Goal: Task Accomplishment & Management: Use online tool/utility

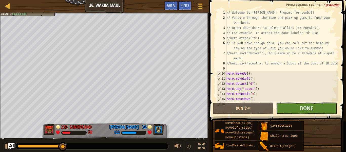
scroll to position [96, 0]
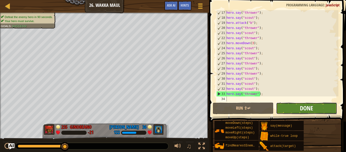
click at [304, 107] on span "Done" at bounding box center [306, 108] width 13 height 8
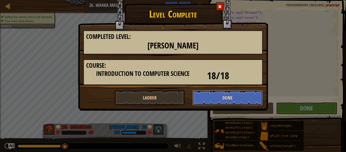
click at [243, 97] on button "Done" at bounding box center [228, 97] width 70 height 15
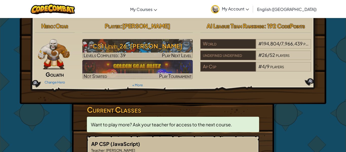
click at [247, 150] on p "Teacher : [PERSON_NAME]" at bounding box center [173, 149] width 164 height 5
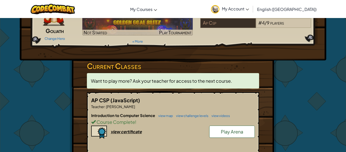
scroll to position [51, 0]
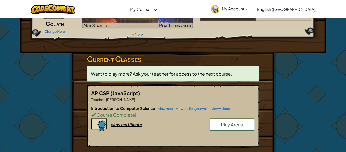
click at [222, 123] on span "Play Arena" at bounding box center [232, 124] width 22 height 6
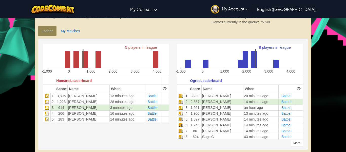
scroll to position [122, 0]
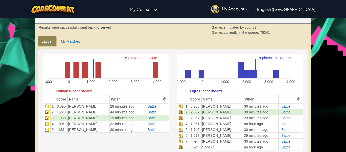
scroll to position [101, 0]
click at [153, 110] on span "Battle!" at bounding box center [152, 112] width 10 height 4
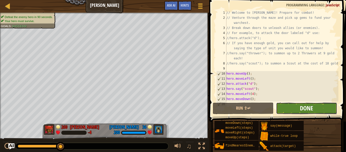
click at [300, 108] on span "Done" at bounding box center [306, 108] width 13 height 8
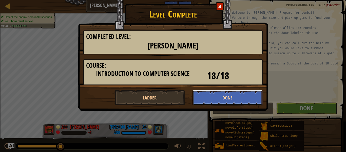
click at [214, 98] on button "Done" at bounding box center [228, 97] width 70 height 15
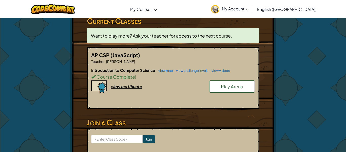
scroll to position [91, 0]
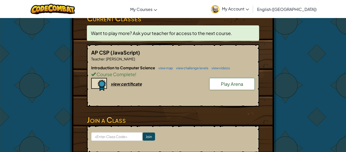
click at [234, 81] on span "Play Arena" at bounding box center [232, 84] width 22 height 6
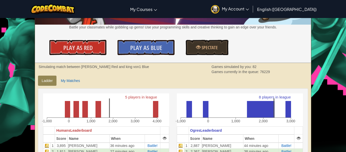
scroll to position [71, 0]
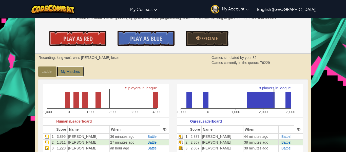
click at [68, 75] on link "My Matches" at bounding box center [70, 71] width 27 height 10
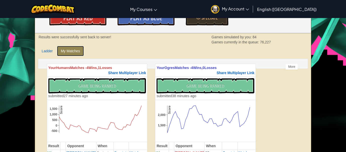
scroll to position [91, 0]
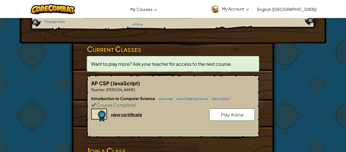
scroll to position [71, 0]
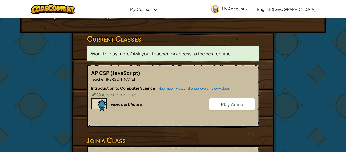
click at [215, 105] on link "Play Arena" at bounding box center [232, 104] width 46 height 12
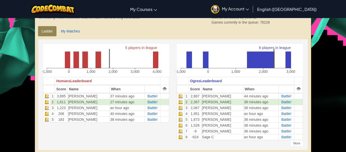
scroll to position [112, 0]
click at [151, 96] on span "Battle!" at bounding box center [152, 96] width 10 height 4
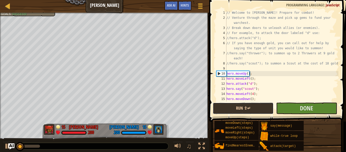
click at [247, 105] on button "Run ⇧↵" at bounding box center [243, 108] width 61 height 12
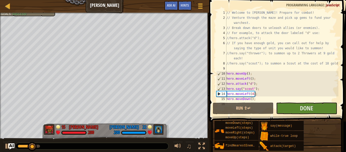
scroll to position [96, 0]
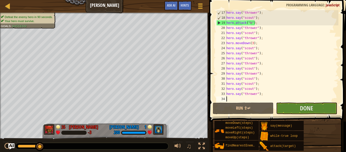
type textarea "w"
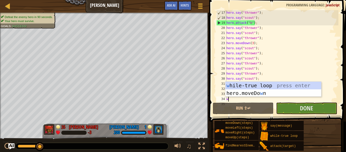
scroll to position [2, 0]
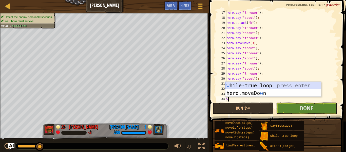
click at [251, 84] on div "w [PERSON_NAME]-true loop press enter hero.moveDo w n press enter" at bounding box center [274, 97] width 96 height 30
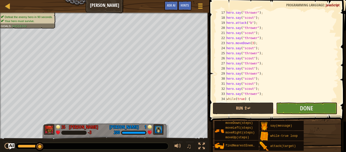
type textarea "}"
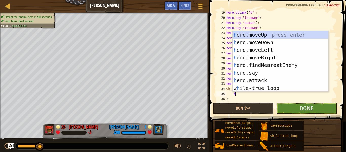
scroll to position [2, 1]
click at [263, 72] on div "h ero.moveUp press enter h ero.moveDown press enter h ero.moveLeft press enter …" at bounding box center [281, 69] width 96 height 76
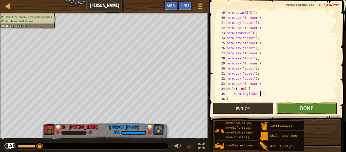
scroll to position [2, 0]
type textarea "hero.say("scout");"
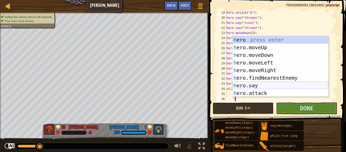
click at [259, 86] on div "h ero press enter h ero.moveUp press enter h ero.moveDown press enter h ero.mov…" at bounding box center [281, 74] width 96 height 76
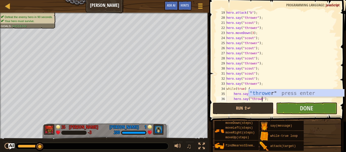
scroll to position [2, 5]
click at [258, 107] on button "Run ⇧↵" at bounding box center [243, 108] width 61 height 12
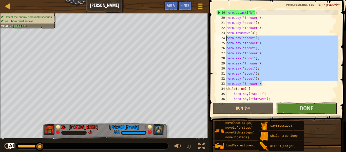
drag, startPoint x: 264, startPoint y: 85, endPoint x: 222, endPoint y: 36, distance: 64.5
click at [222, 36] on div "hero.say("thrower"); 19 20 21 22 23 24 25 26 27 28 29 30 31 32 33 34 35 36 37 h…" at bounding box center [276, 55] width 123 height 91
type textarea "hero.say("scout"); hero.say("thrower");"
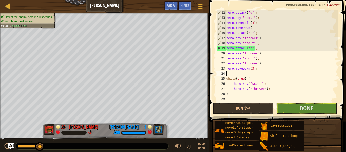
scroll to position [71, 0]
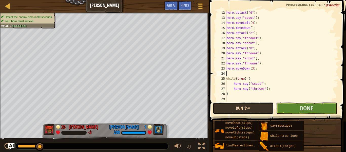
click at [259, 108] on button "Run ⇧↵" at bounding box center [243, 108] width 61 height 12
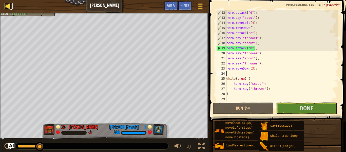
click at [9, 7] on div at bounding box center [8, 6] width 6 height 6
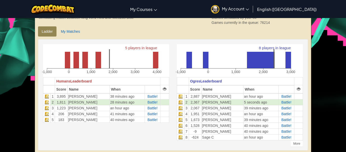
scroll to position [112, 0]
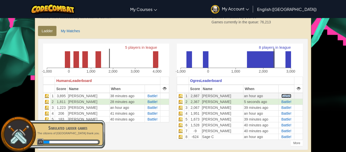
click at [284, 98] on span "Battle!" at bounding box center [287, 96] width 10 height 4
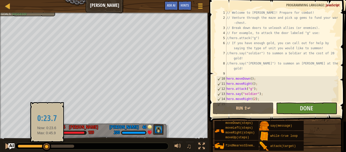
drag, startPoint x: 25, startPoint y: 146, endPoint x: 47, endPoint y: 145, distance: 21.8
click at [47, 145] on div at bounding box center [46, 146] width 9 height 9
